Goal: Navigation & Orientation: Find specific page/section

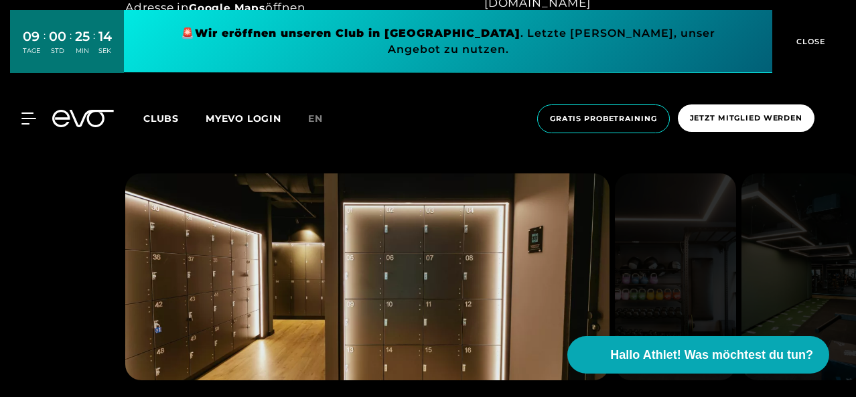
scroll to position [944, 0]
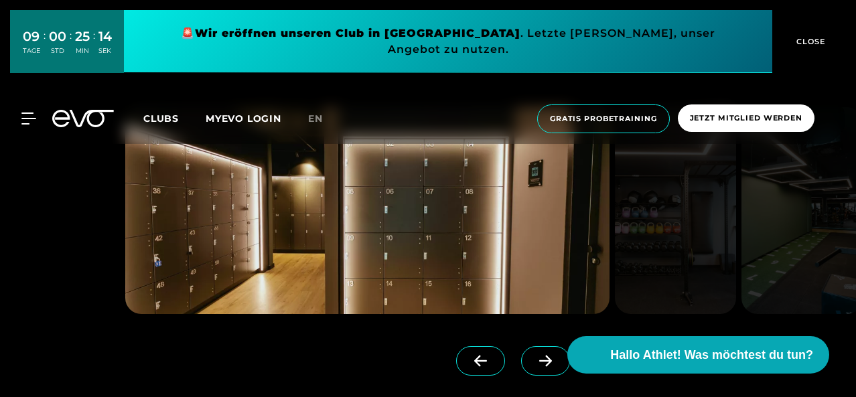
click at [438, 243] on img at bounding box center [367, 210] width 484 height 207
click at [521, 353] on span at bounding box center [545, 360] width 49 height 29
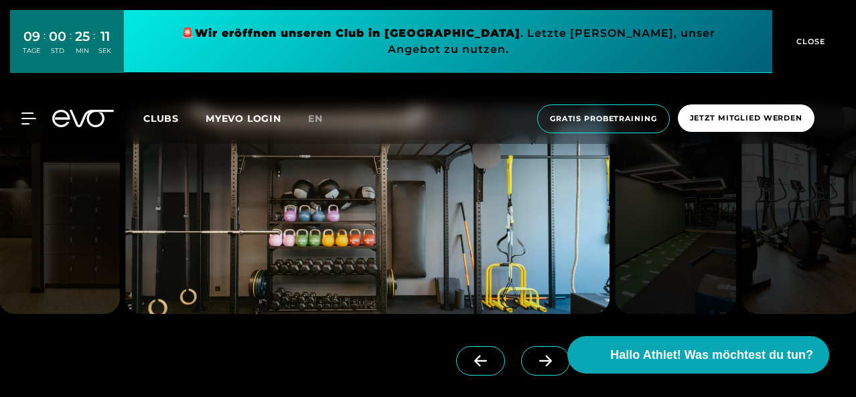
click at [521, 353] on span at bounding box center [545, 360] width 49 height 29
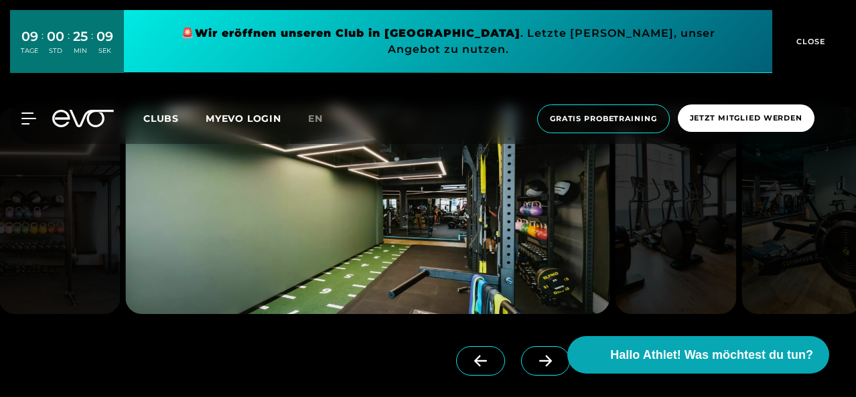
click at [521, 353] on span at bounding box center [545, 360] width 49 height 29
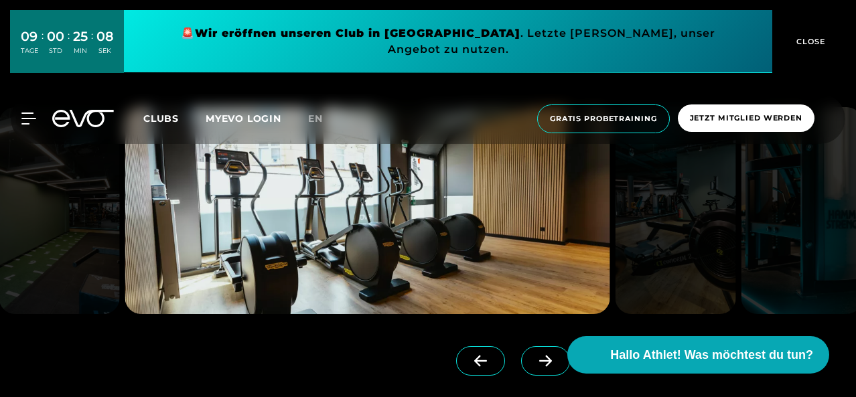
click at [521, 353] on span at bounding box center [545, 360] width 49 height 29
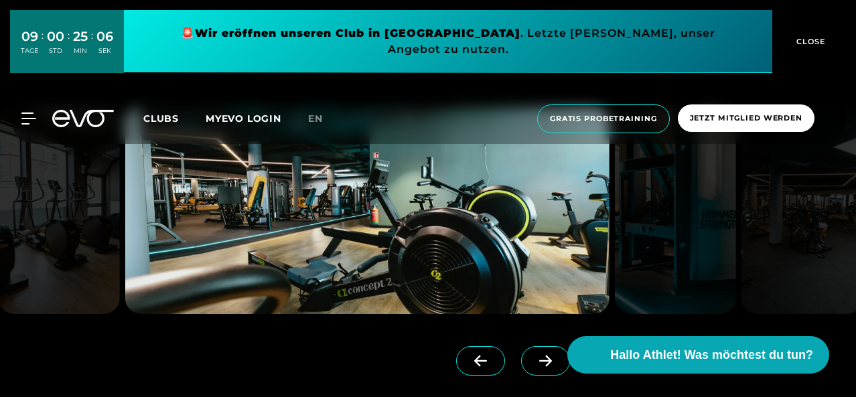
click at [521, 353] on span at bounding box center [545, 360] width 49 height 29
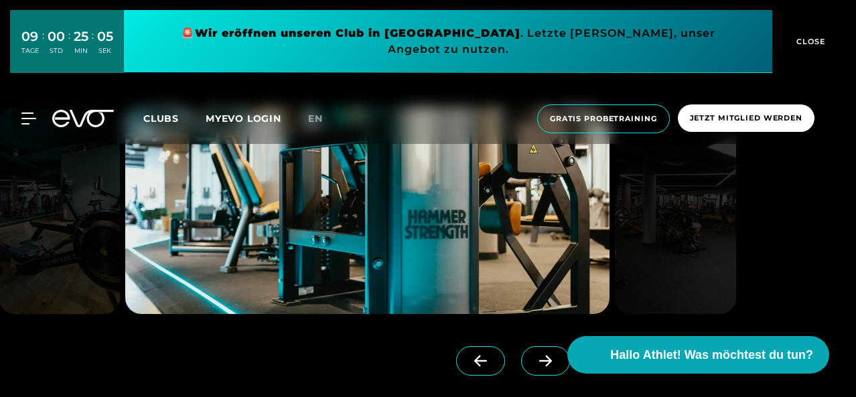
click at [521, 353] on span at bounding box center [545, 360] width 49 height 29
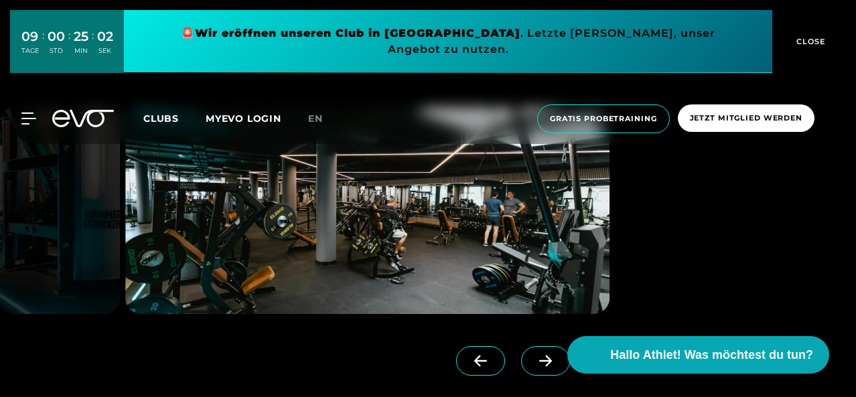
click at [521, 353] on span at bounding box center [545, 360] width 49 height 29
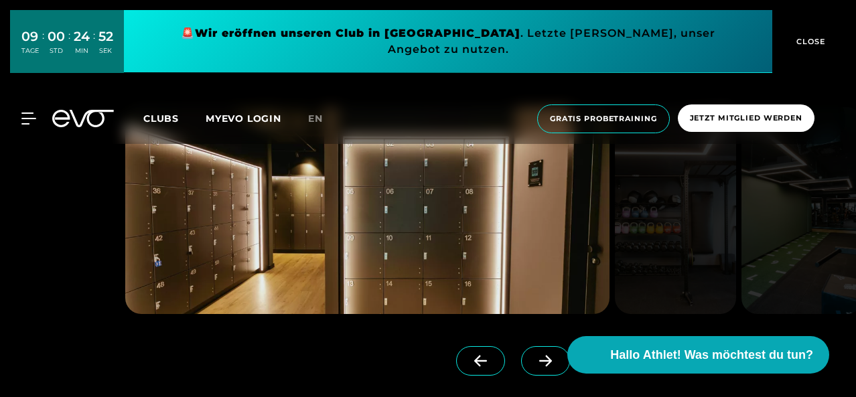
click at [521, 377] on link at bounding box center [548, 373] width 54 height 54
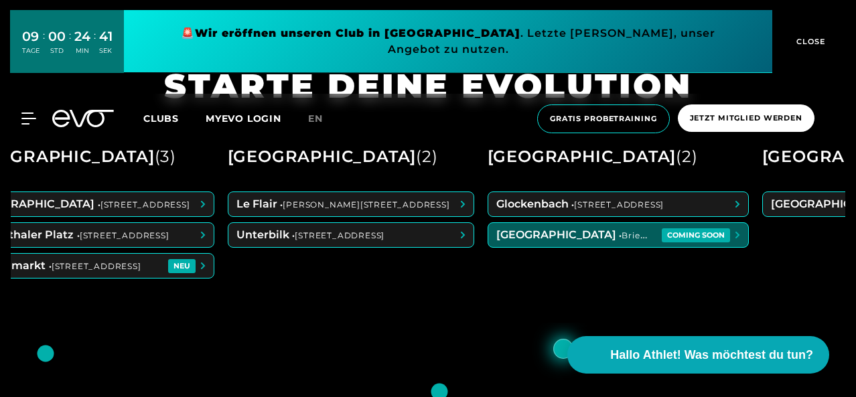
scroll to position [0, 263]
